Goal: Task Accomplishment & Management: Manage account settings

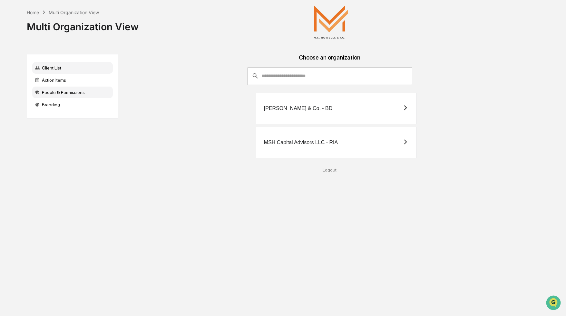
click at [78, 93] on div "People & Permissions" at bounding box center [72, 93] width 81 height 12
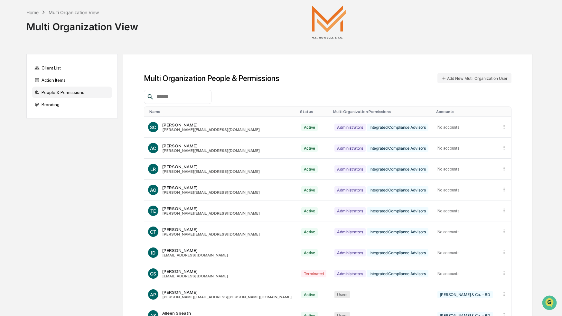
click at [176, 100] on input "text" at bounding box center [181, 97] width 55 height 8
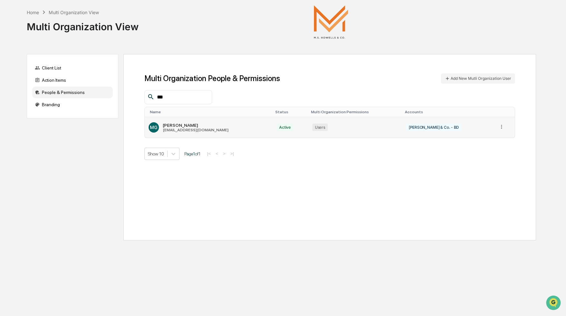
type input "***"
click at [500, 127] on icon at bounding box center [501, 127] width 6 height 6
click at [484, 147] on div "Change Status" at bounding box center [476, 148] width 45 height 6
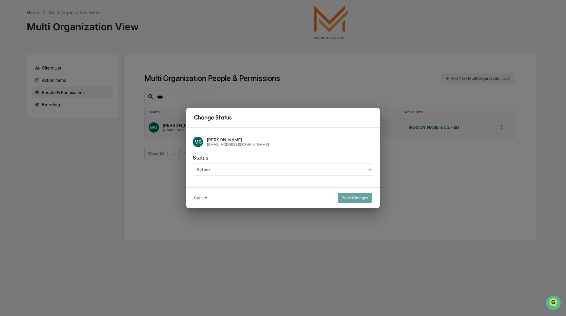
click at [368, 170] on icon at bounding box center [370, 169] width 5 height 5
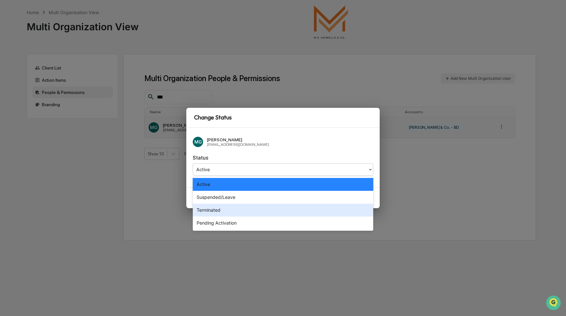
click at [232, 210] on div "Terminated" at bounding box center [283, 210] width 180 height 13
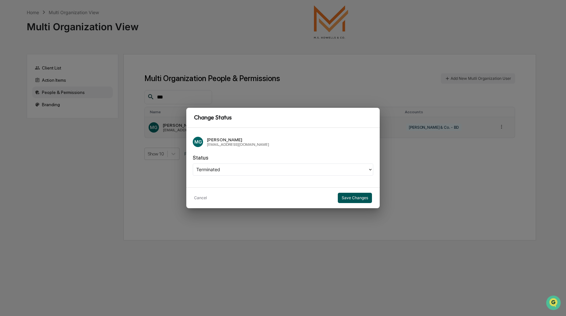
click at [353, 197] on button "Save Changes" at bounding box center [355, 198] width 34 height 10
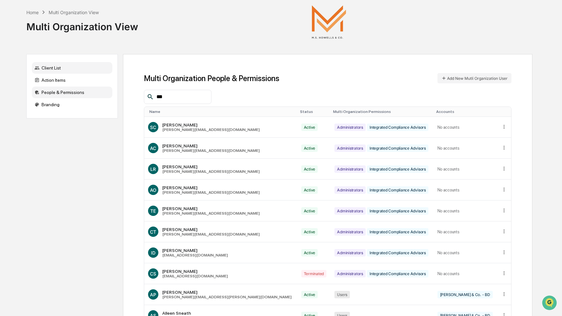
click at [52, 69] on div "Client List" at bounding box center [72, 68] width 81 height 12
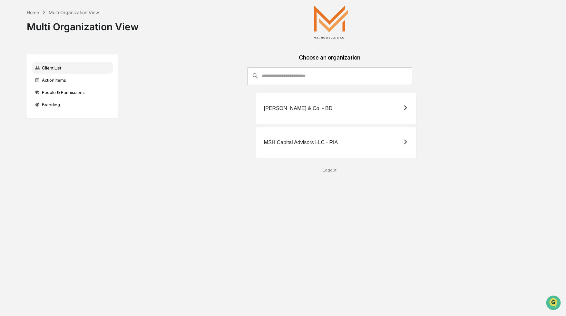
click at [335, 112] on div "[PERSON_NAME] & Co. - BD" at bounding box center [336, 109] width 160 height 32
